Goal: Transaction & Acquisition: Download file/media

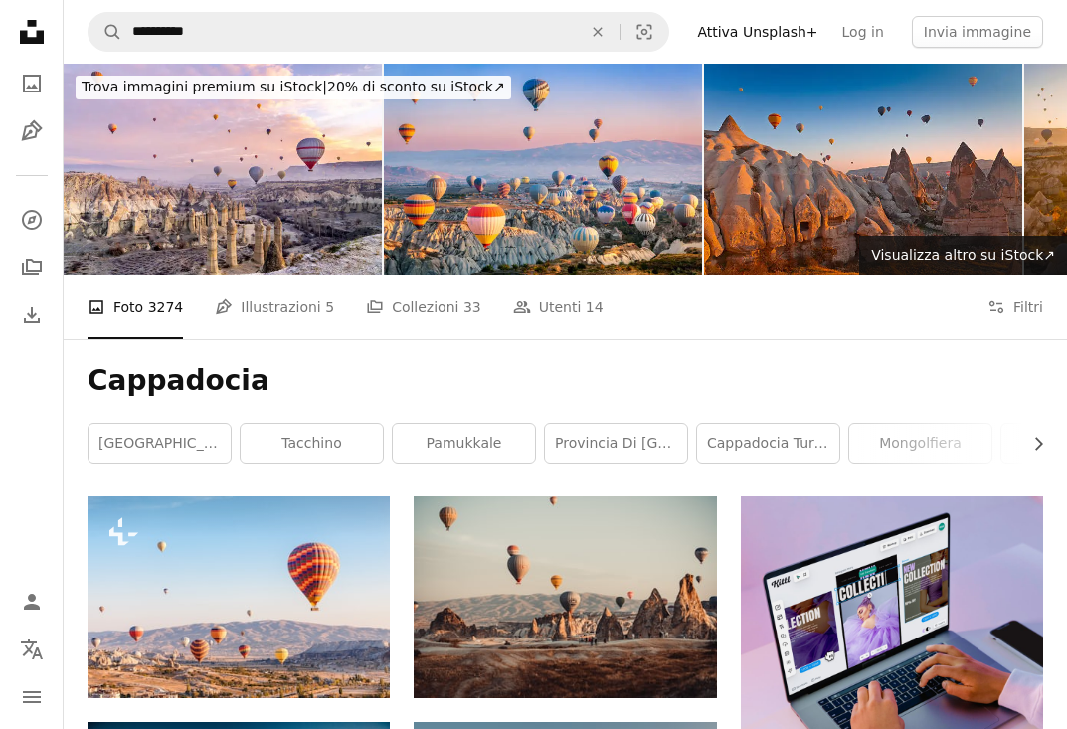
scroll to position [4027, 0]
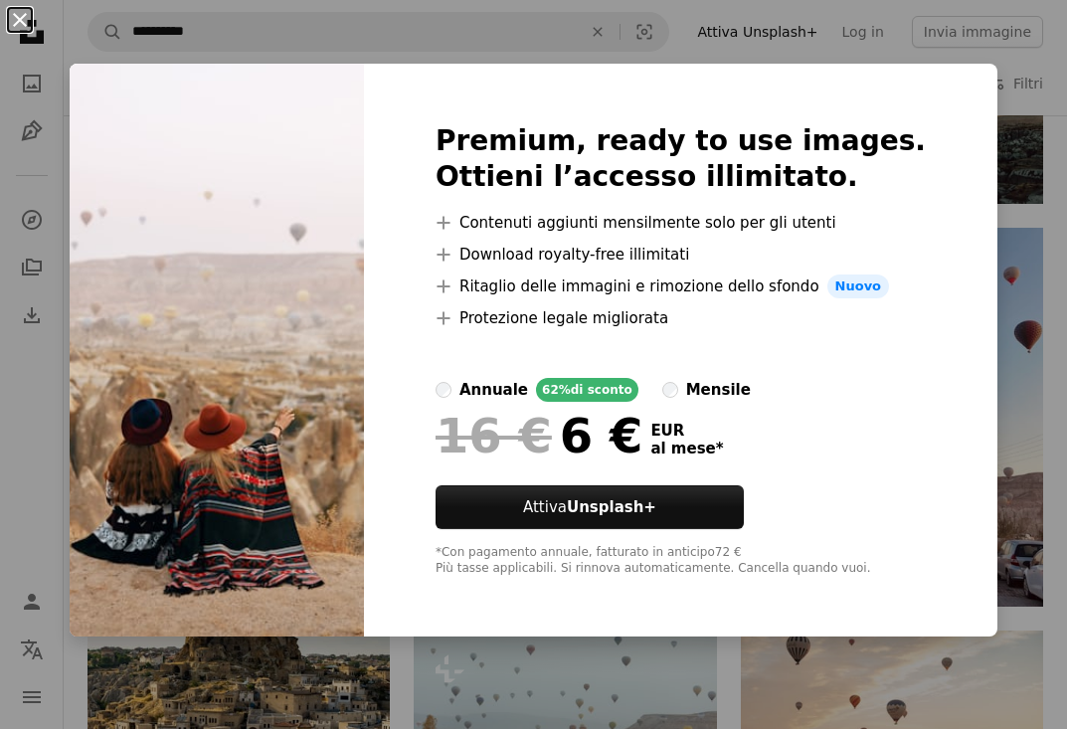
click at [21, 18] on button "An X shape" at bounding box center [20, 20] width 24 height 24
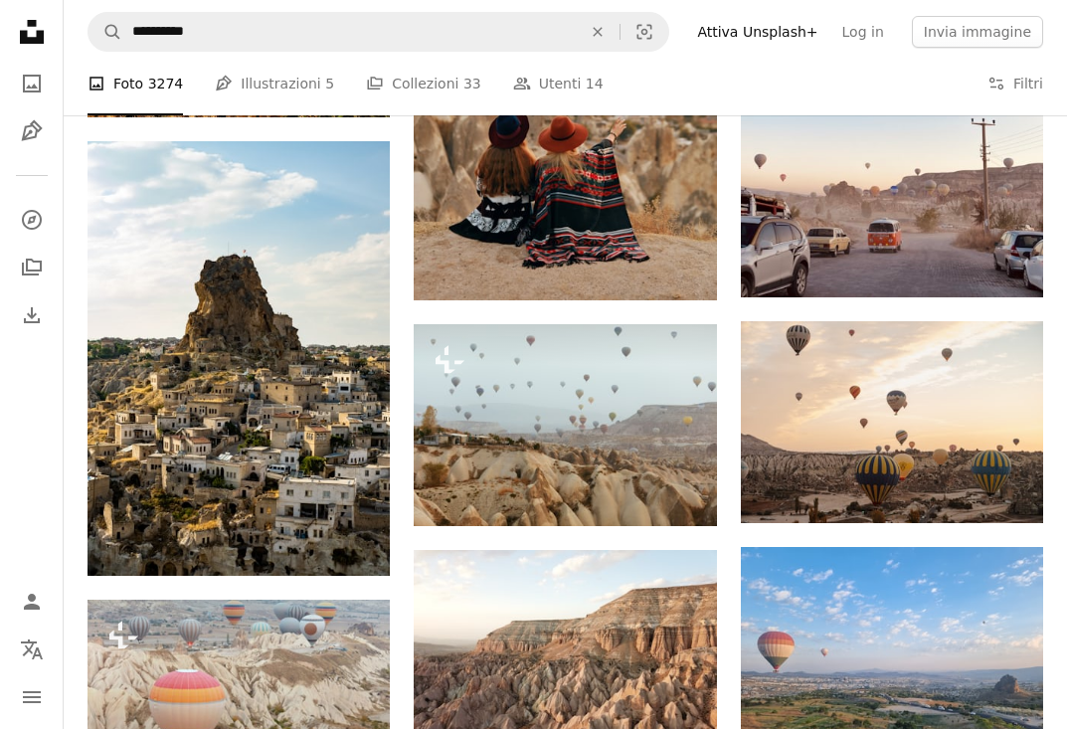
scroll to position [4629, 0]
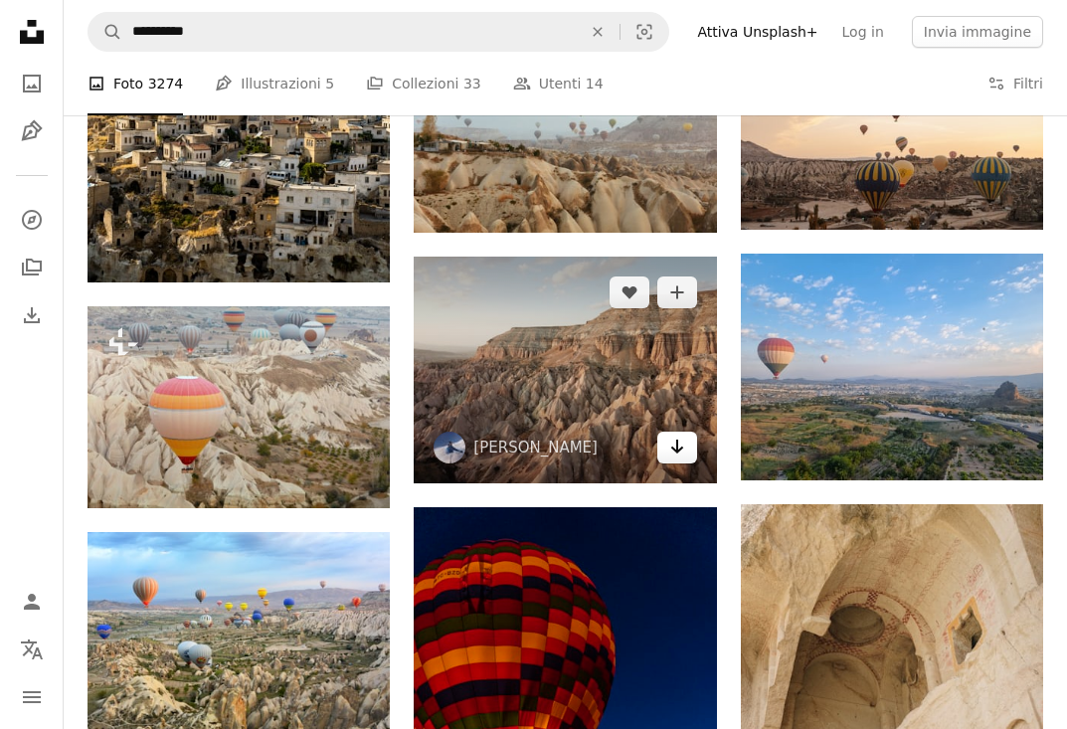
click at [691, 445] on link "Arrow pointing down" at bounding box center [677, 447] width 40 height 32
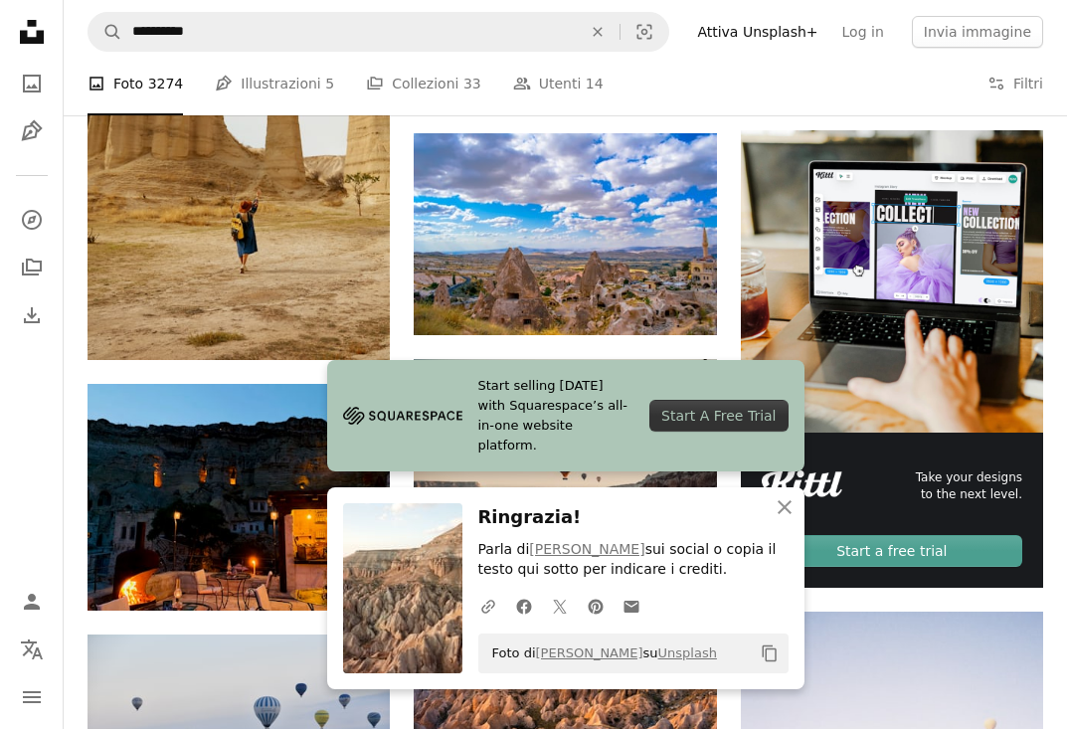
scroll to position [5566, 0]
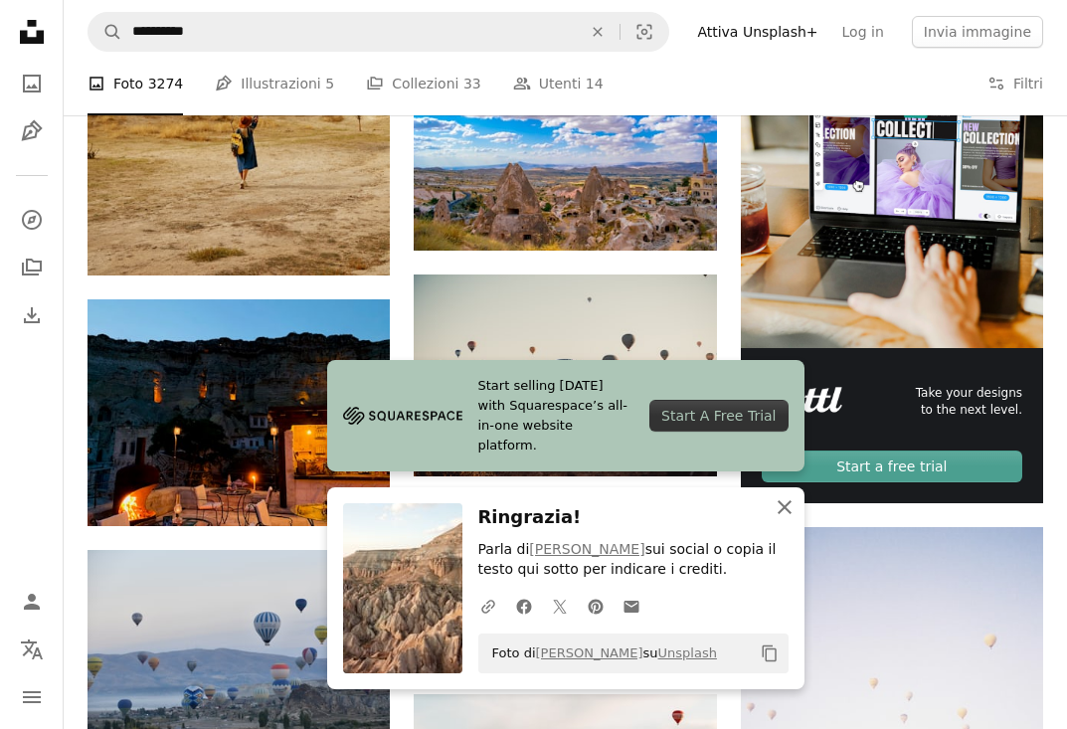
click at [778, 512] on icon "An X shape" at bounding box center [784, 507] width 24 height 24
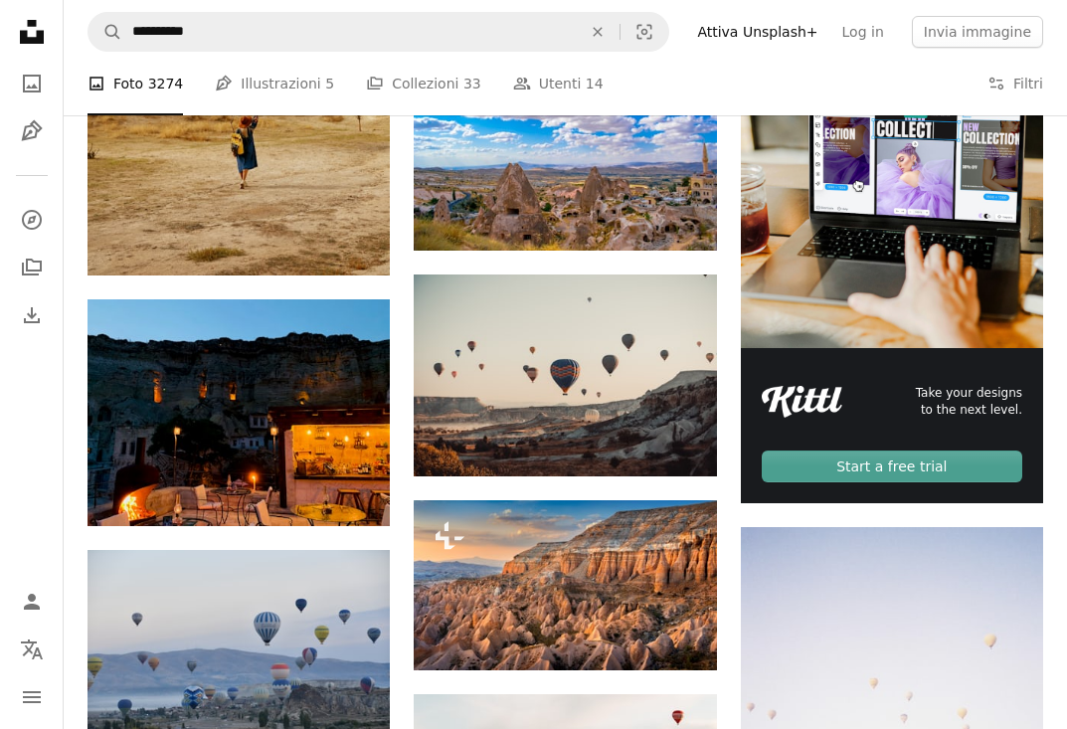
scroll to position [1575, 0]
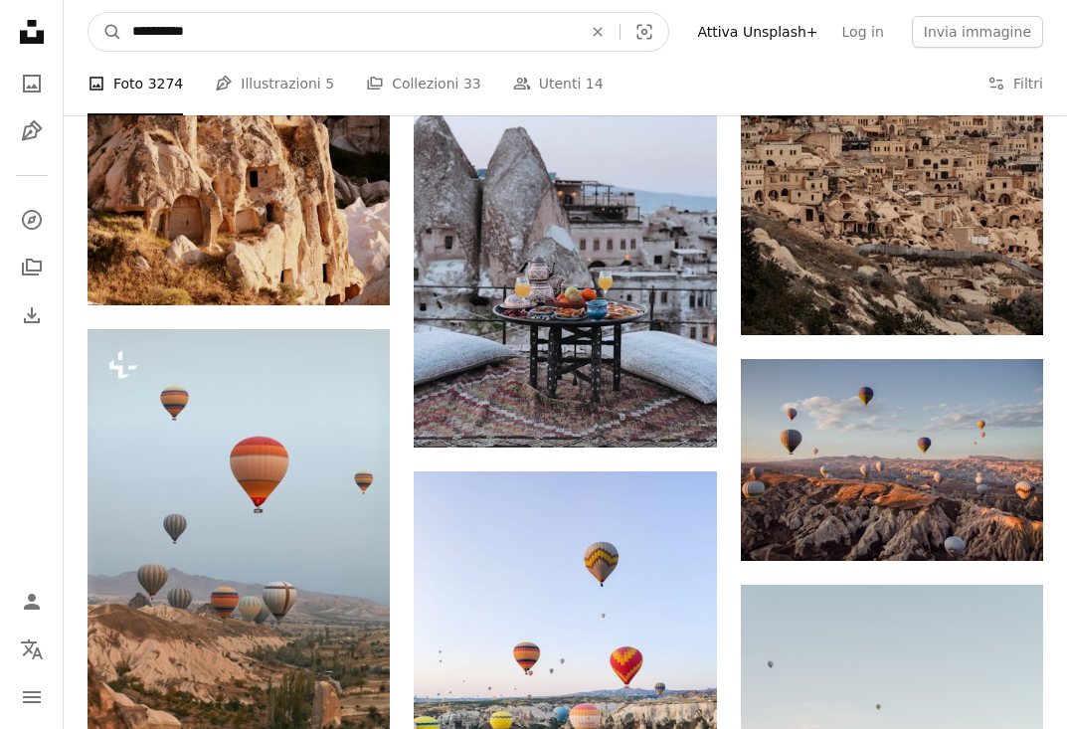
click at [396, 34] on input "**********" at bounding box center [348, 32] width 453 height 38
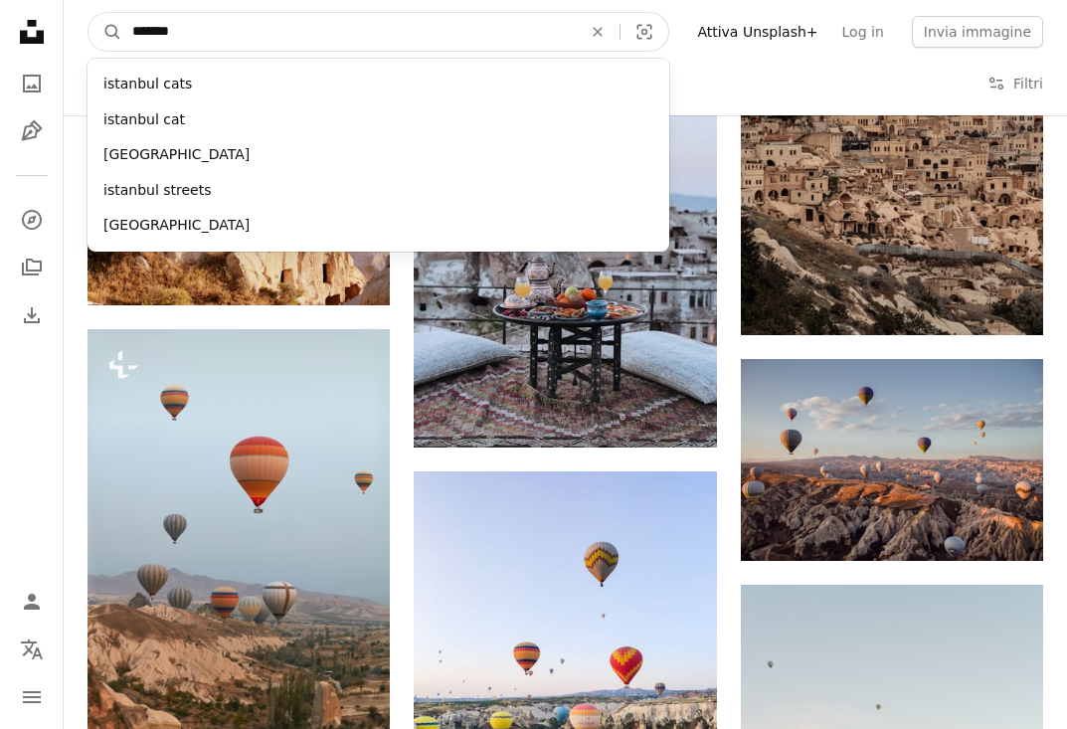
type input "********"
click at [105, 32] on button "A magnifying glass" at bounding box center [105, 32] width 34 height 38
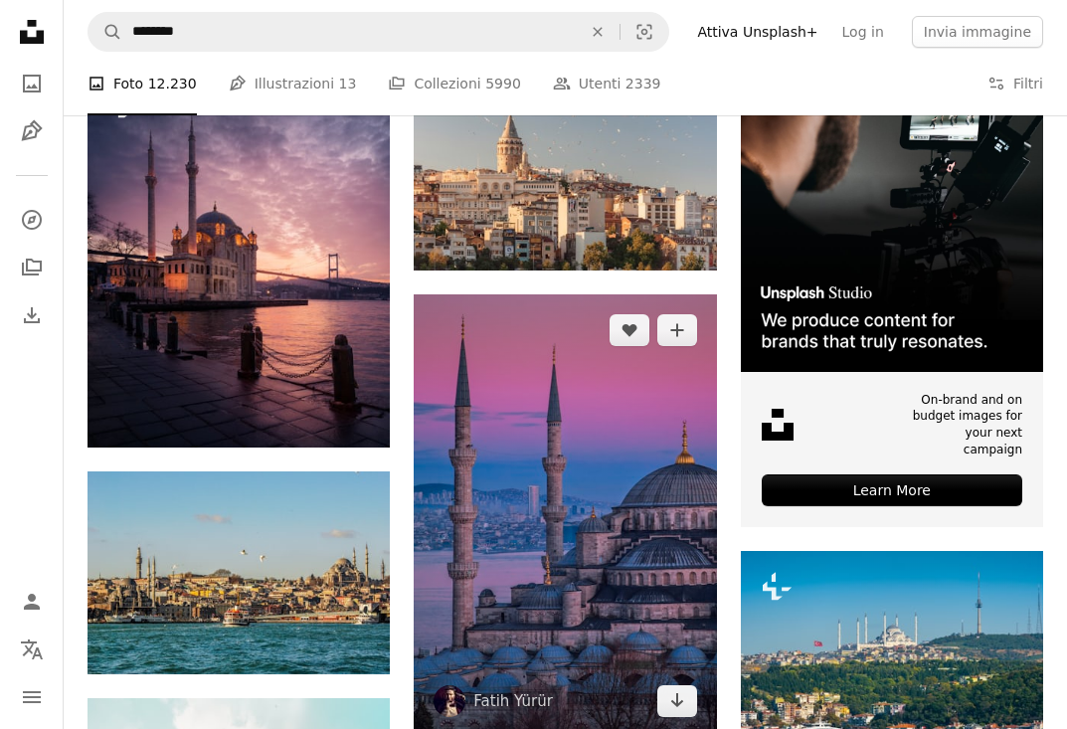
scroll to position [487, 0]
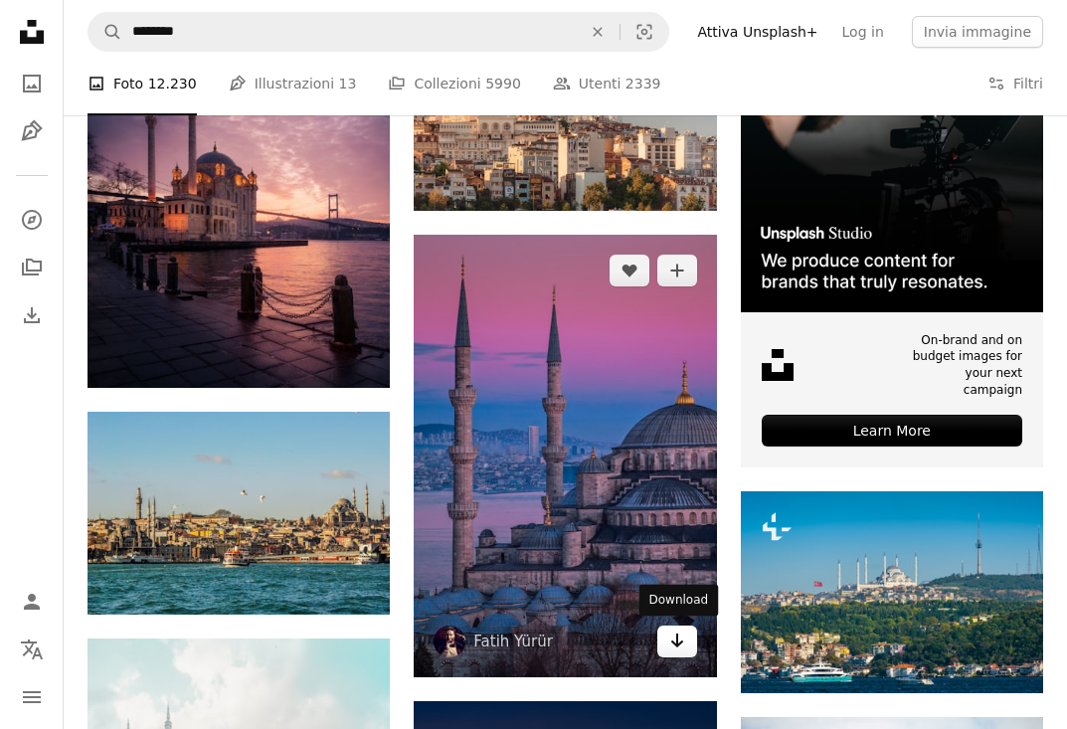
click at [681, 640] on icon "Download" at bounding box center [676, 640] width 13 height 14
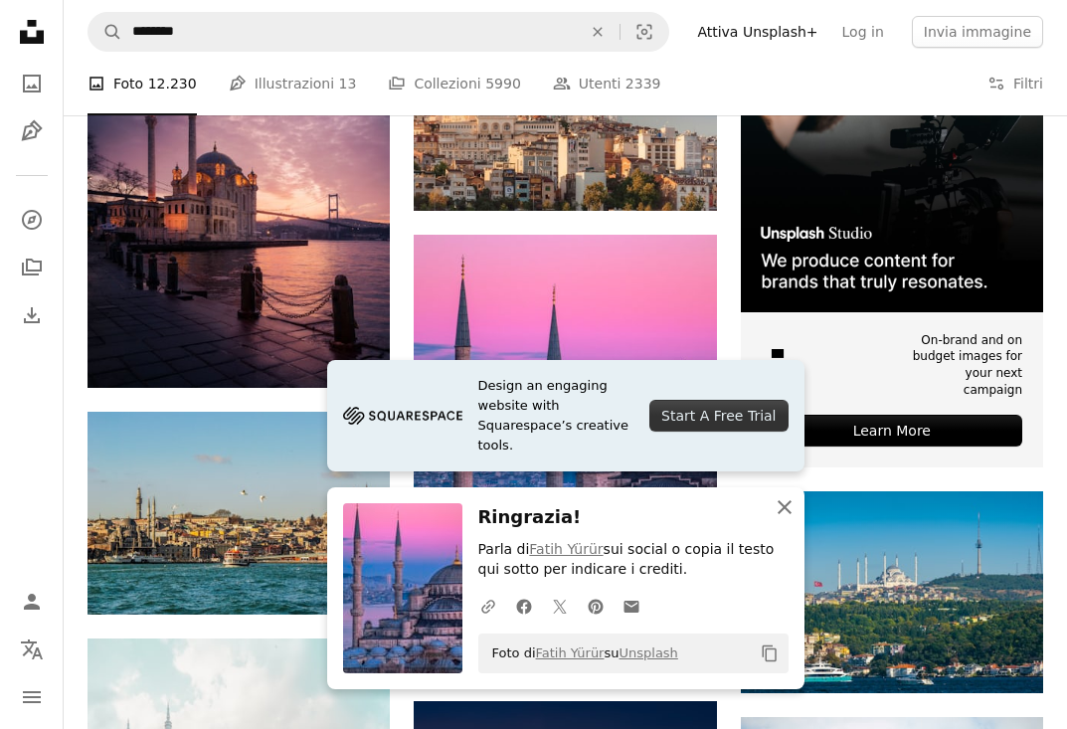
click at [777, 509] on icon "An X shape" at bounding box center [784, 507] width 24 height 24
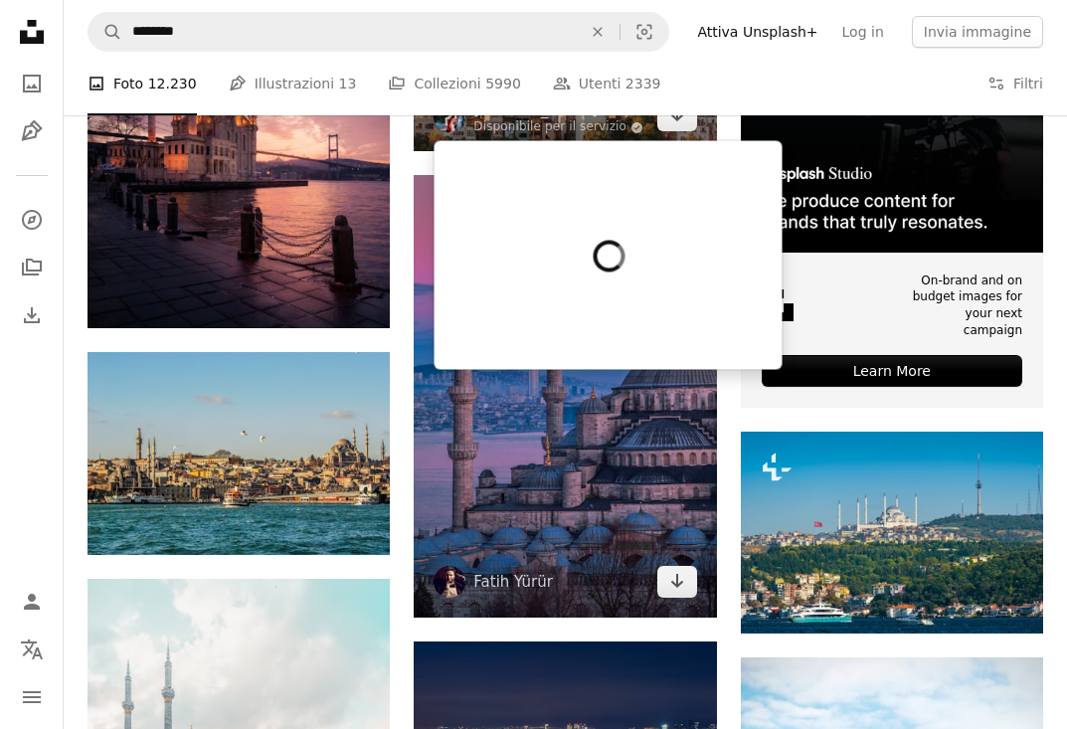
scroll to position [648, 0]
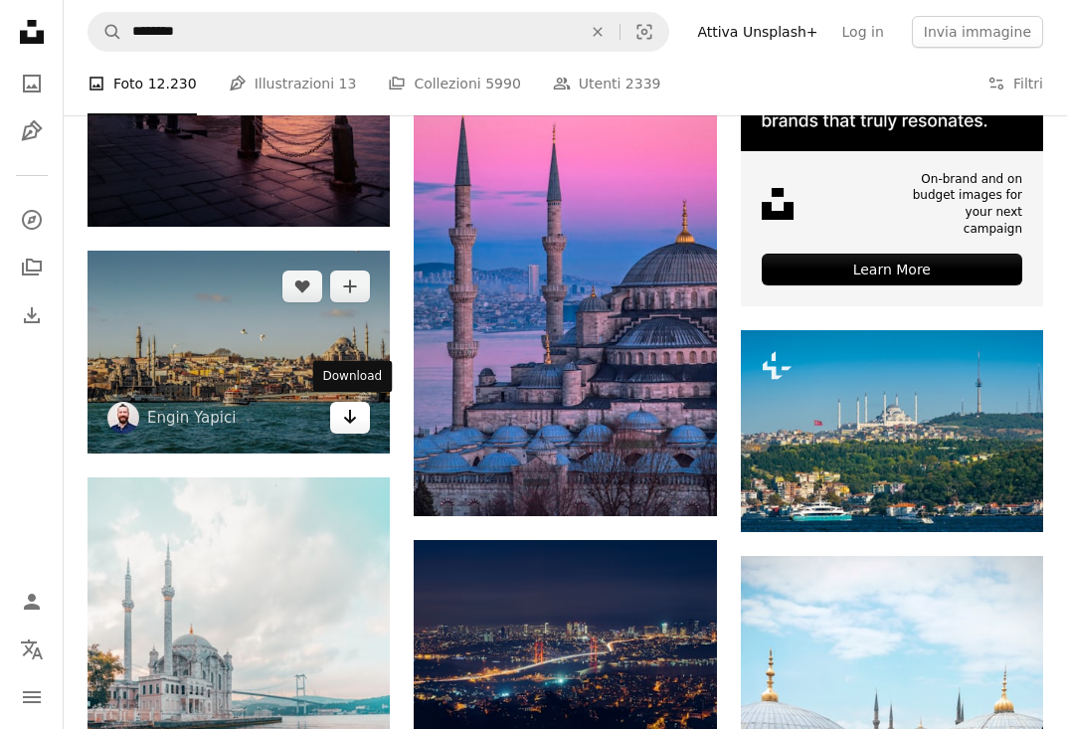
click at [353, 420] on icon "Arrow pointing down" at bounding box center [350, 417] width 16 height 24
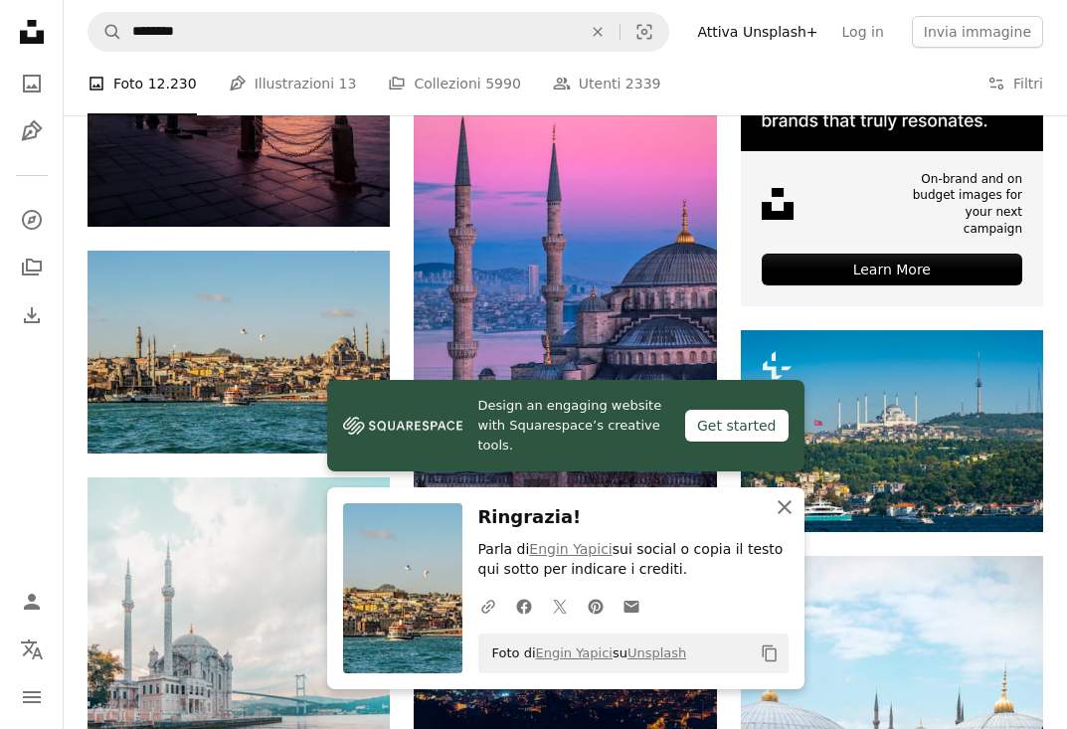
click at [791, 511] on icon "An X shape" at bounding box center [784, 507] width 24 height 24
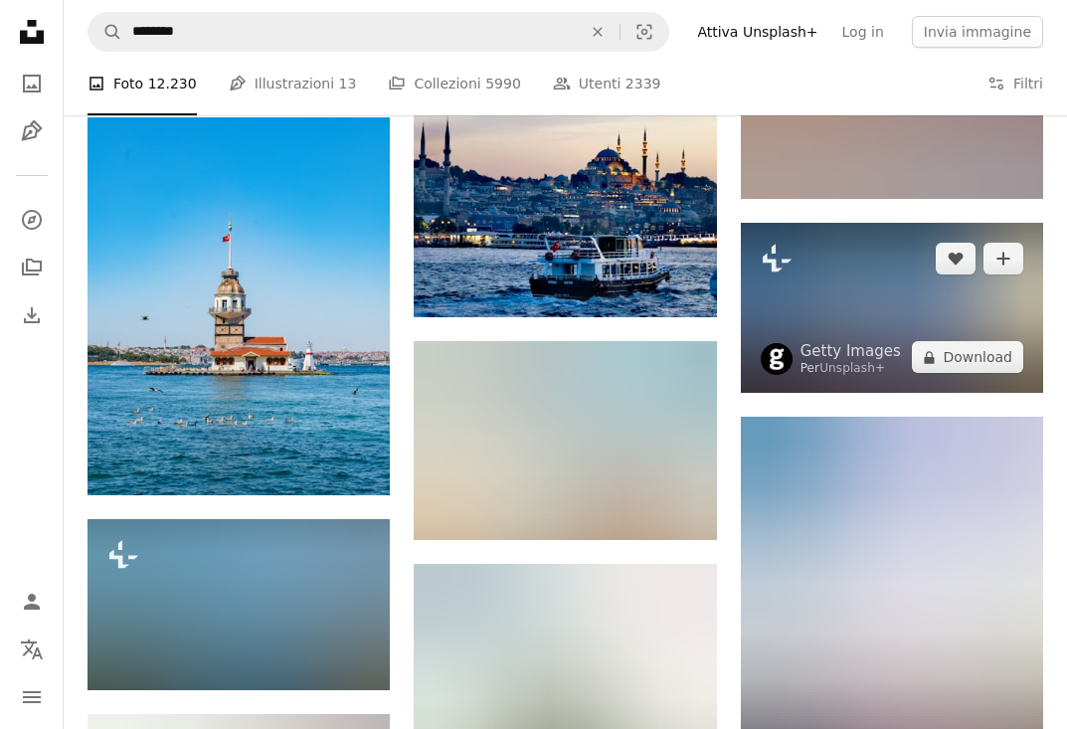
scroll to position [2143, 0]
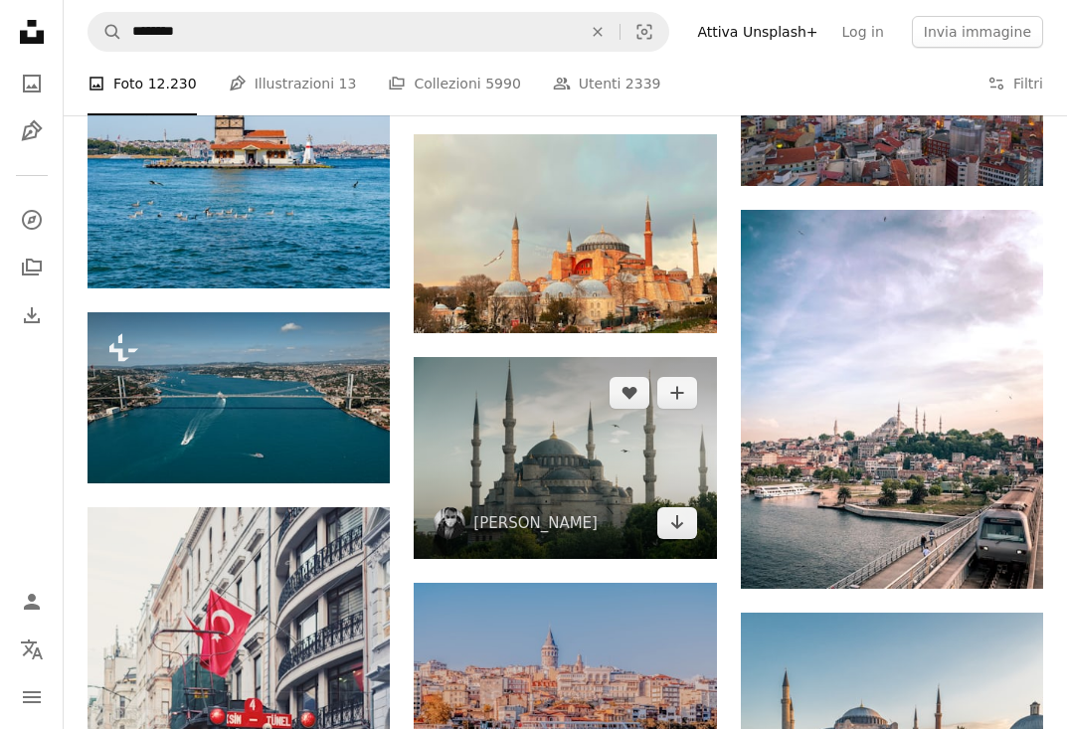
click at [687, 541] on img at bounding box center [565, 458] width 302 height 202
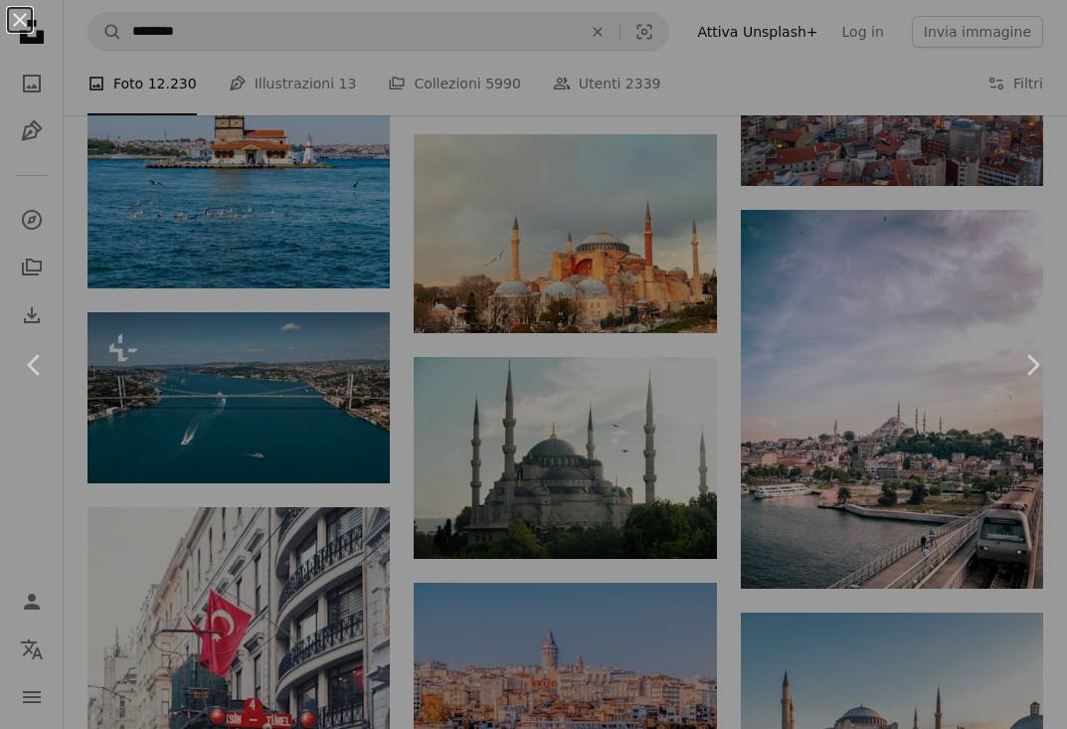
drag, startPoint x: 687, startPoint y: 541, endPoint x: 689, endPoint y: 524, distance: 17.0
click at [689, 524] on div "An X shape Chevron left Chevron right" at bounding box center [533, 364] width 1067 height 729
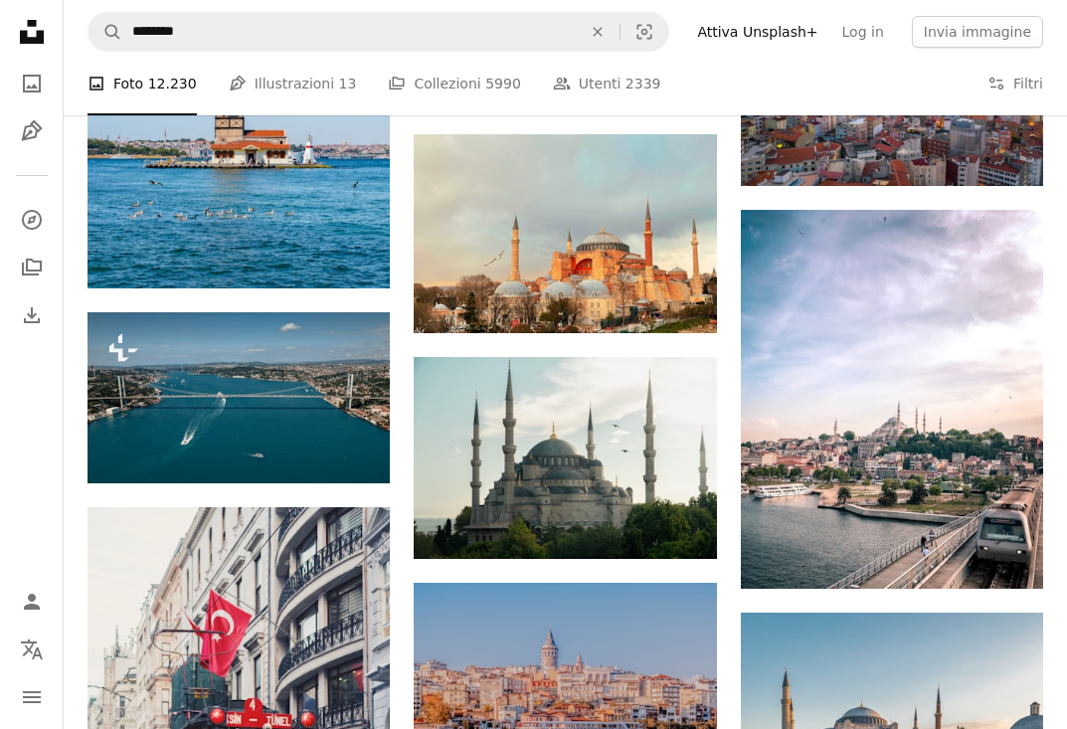
click at [689, 524] on link "Arrow pointing down" at bounding box center [677, 523] width 40 height 32
